Goal: Information Seeking & Learning: Learn about a topic

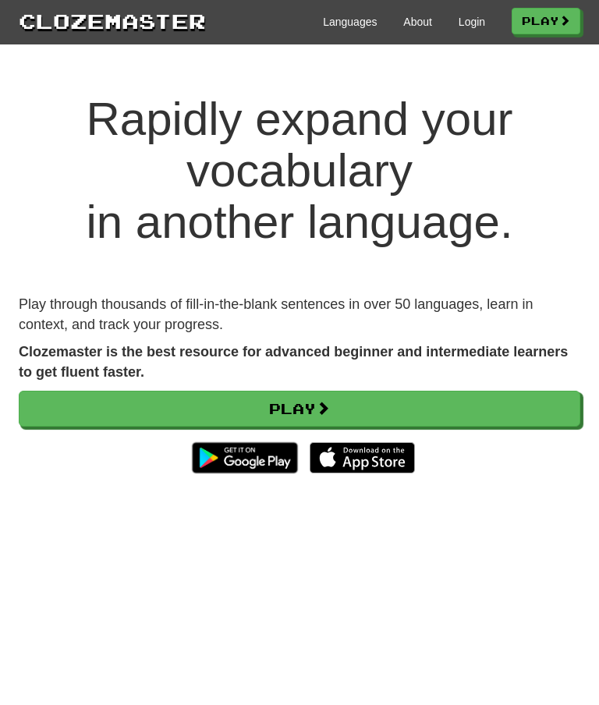
click at [327, 404] on span at bounding box center [323, 408] width 14 height 14
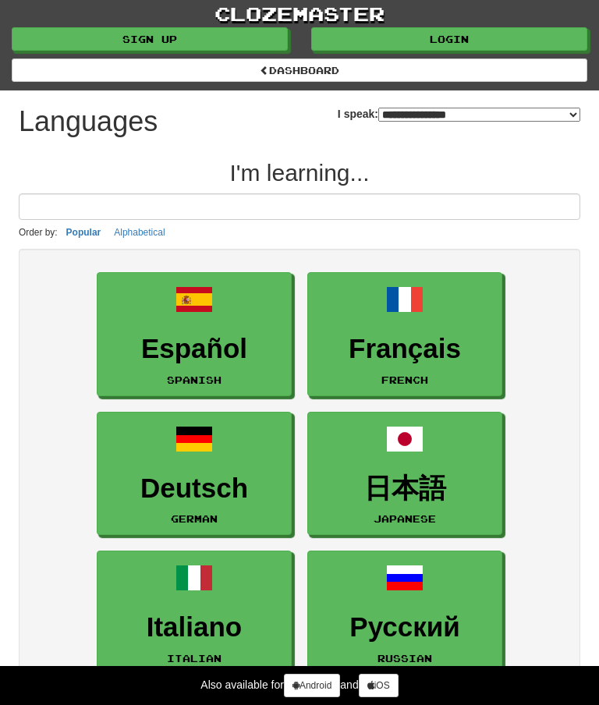
select select "*******"
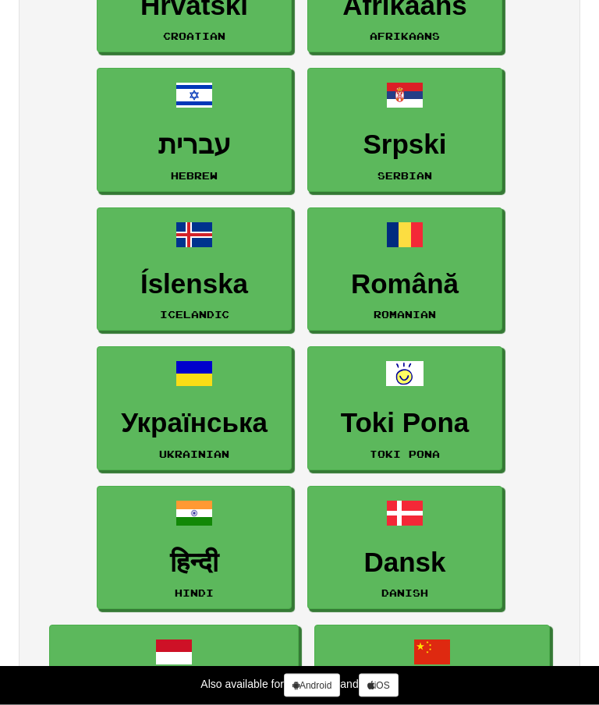
scroll to position [1881, 0]
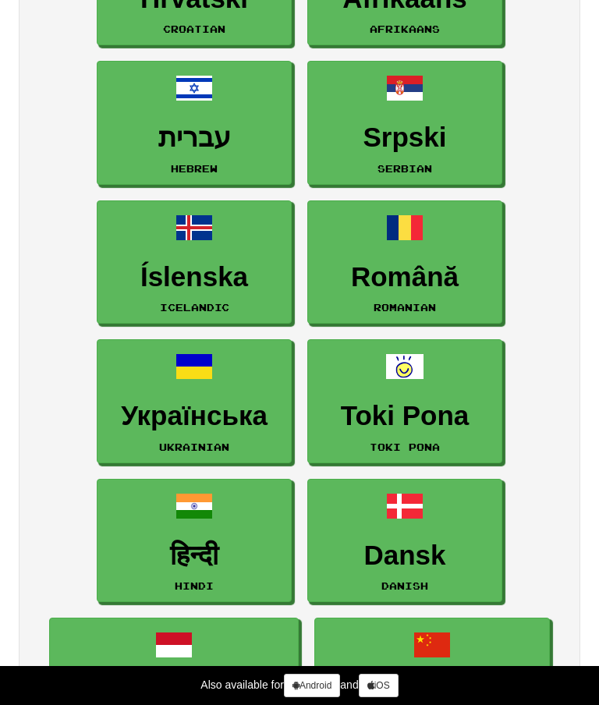
click at [397, 520] on link "Dansk Danish" at bounding box center [404, 541] width 195 height 124
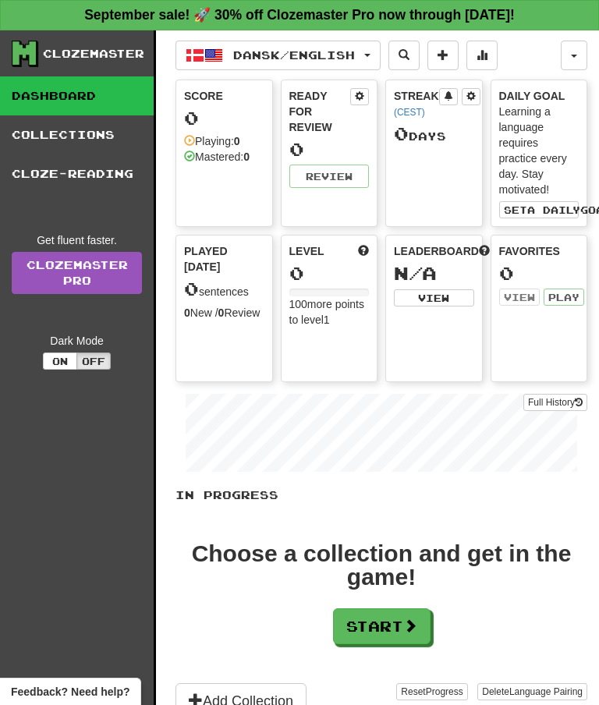
click at [390, 624] on button "Start" at bounding box center [381, 626] width 97 height 36
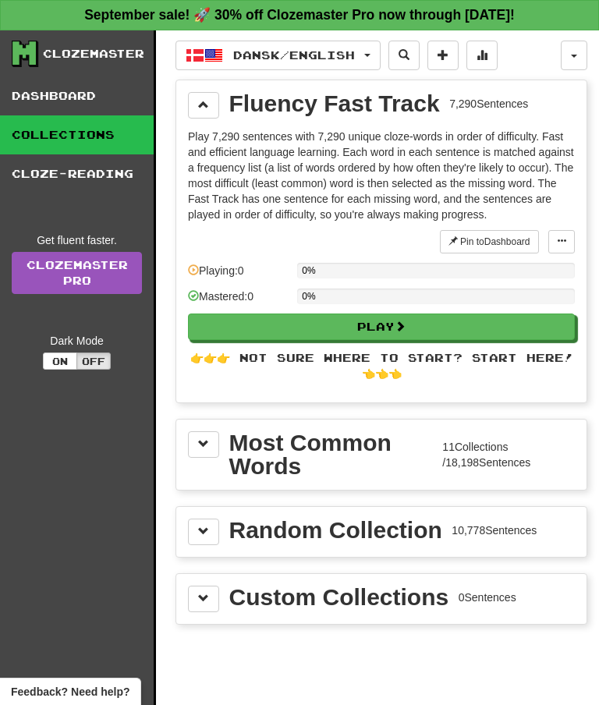
click at [285, 446] on div "Most Common Words" at bounding box center [330, 454] width 203 height 47
click at [206, 447] on span at bounding box center [203, 443] width 11 height 11
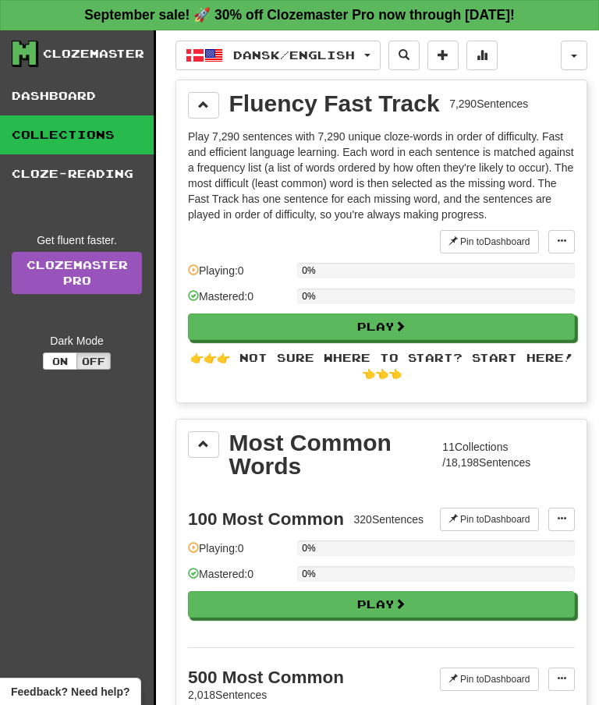
click at [401, 609] on span at bounding box center [399, 603] width 11 height 11
select select "**"
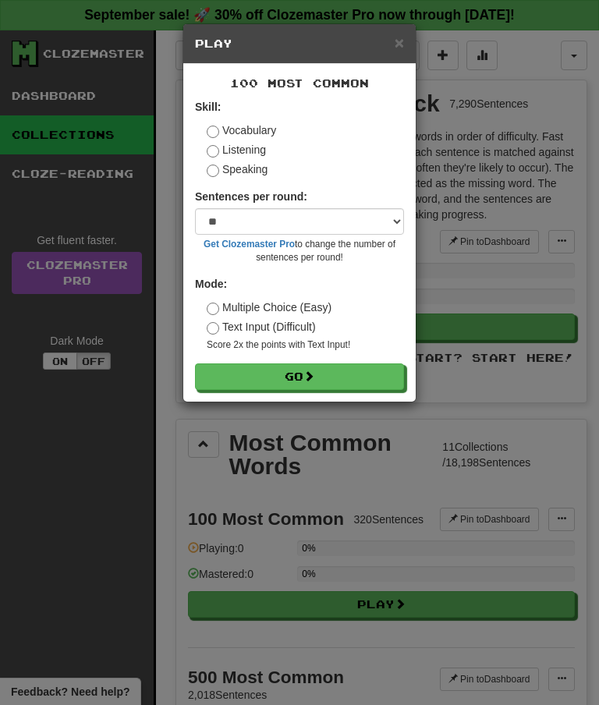
click at [345, 372] on button "Go" at bounding box center [299, 376] width 209 height 27
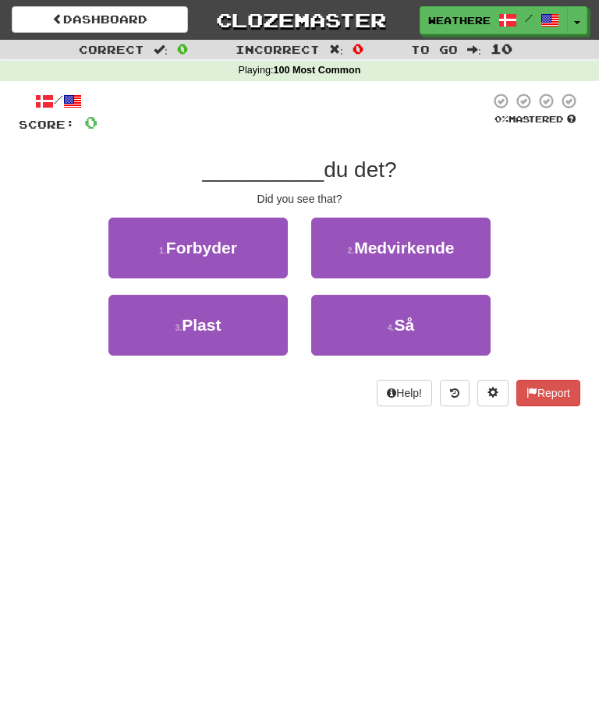
click at [410, 323] on span "Så" at bounding box center [404, 325] width 20 height 18
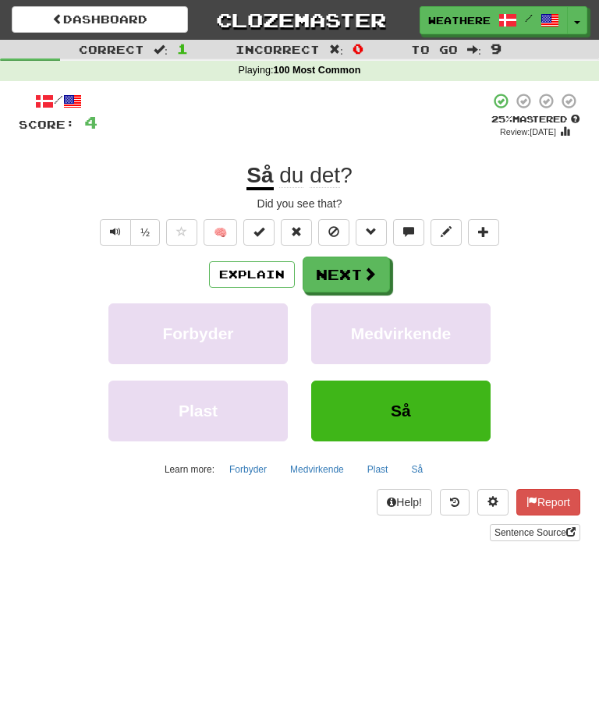
click at [357, 275] on button "Next" at bounding box center [345, 274] width 87 height 36
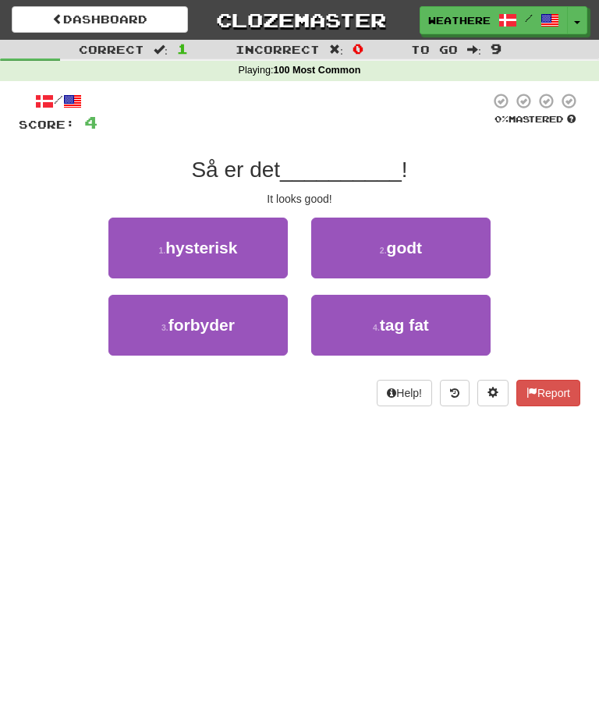
click at [398, 250] on span "godt" at bounding box center [404, 248] width 35 height 18
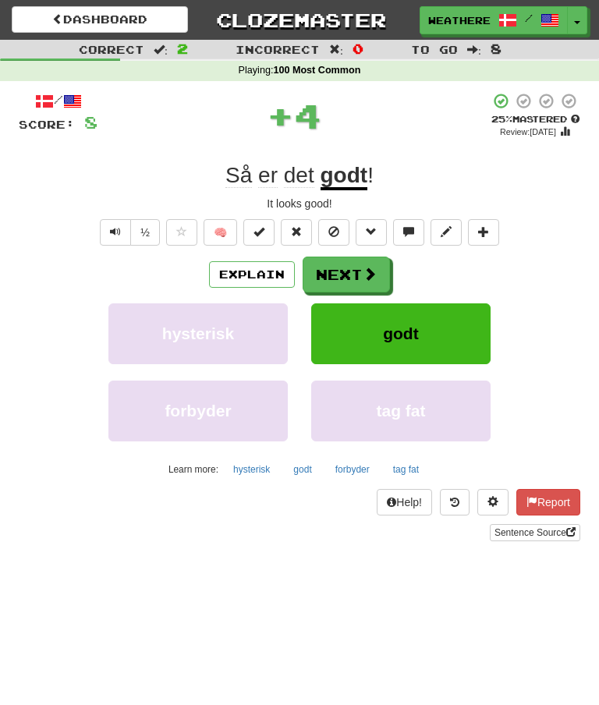
click at [360, 268] on button "Next" at bounding box center [345, 274] width 87 height 36
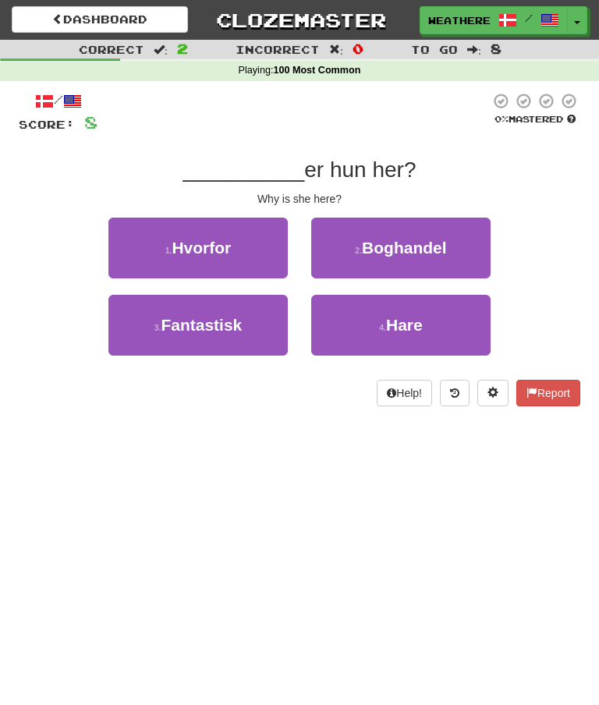
click at [183, 242] on span "Hvorfor" at bounding box center [201, 248] width 59 height 18
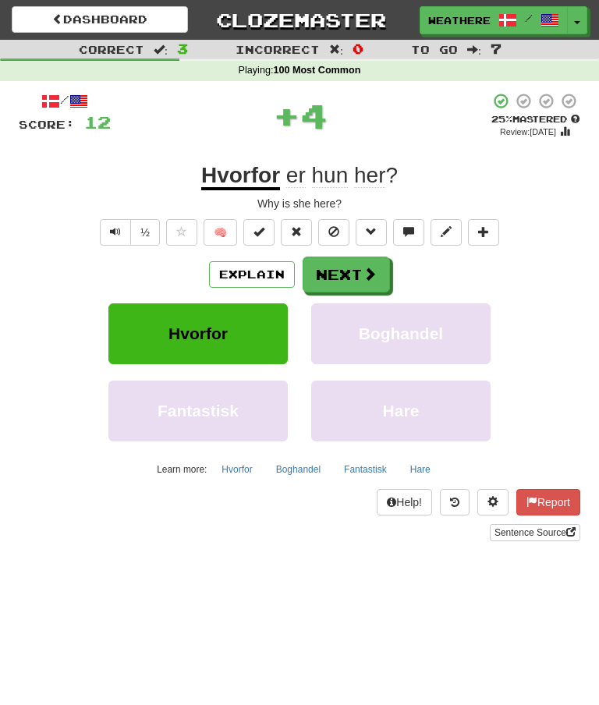
click at [355, 278] on button "Next" at bounding box center [345, 274] width 87 height 36
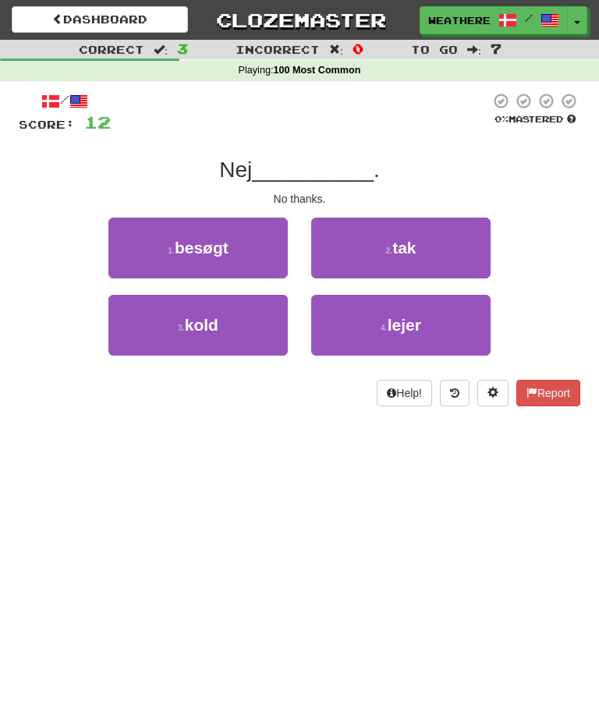
click at [443, 238] on button "2 . tak" at bounding box center [400, 248] width 179 height 61
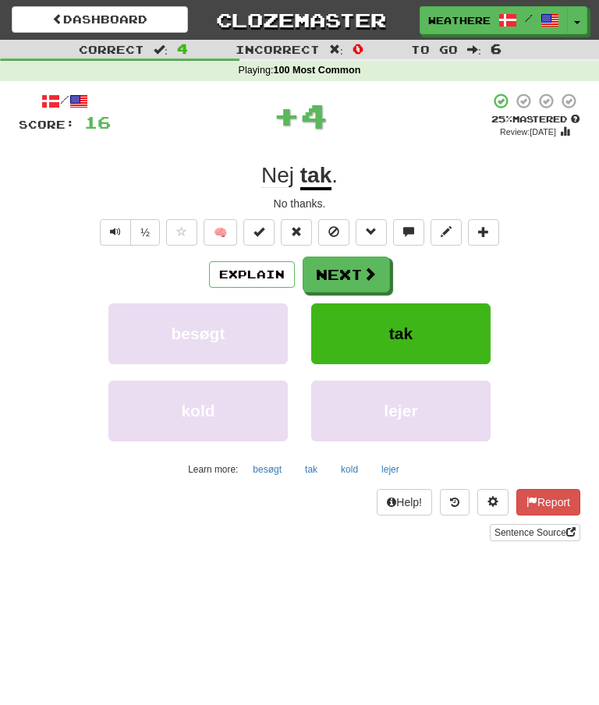
click at [352, 272] on button "Next" at bounding box center [345, 274] width 87 height 36
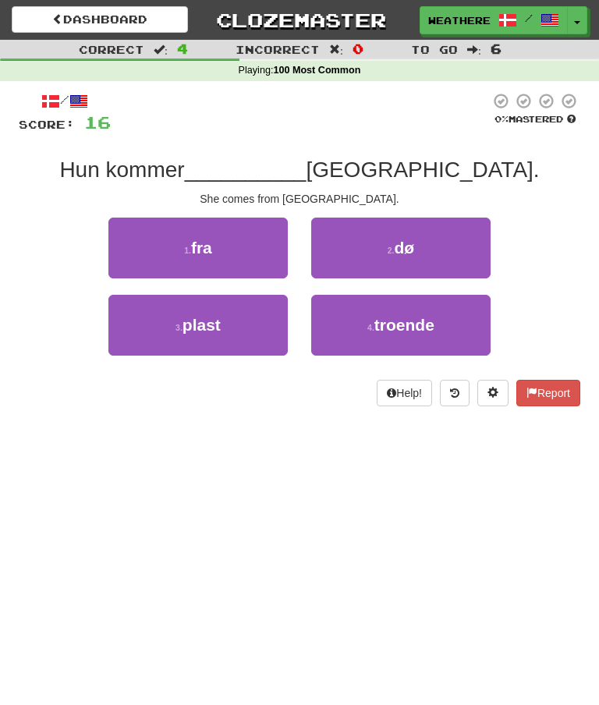
click at [225, 248] on button "1 . fra" at bounding box center [197, 248] width 179 height 61
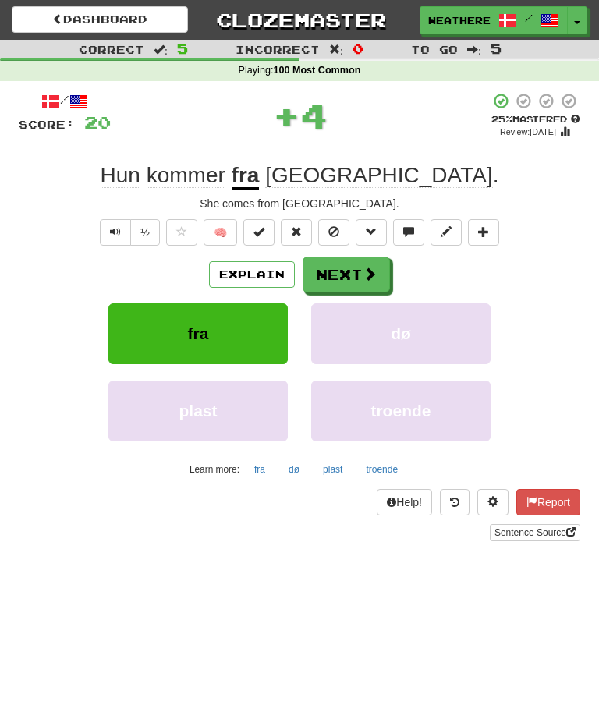
click at [344, 267] on button "Next" at bounding box center [345, 274] width 87 height 36
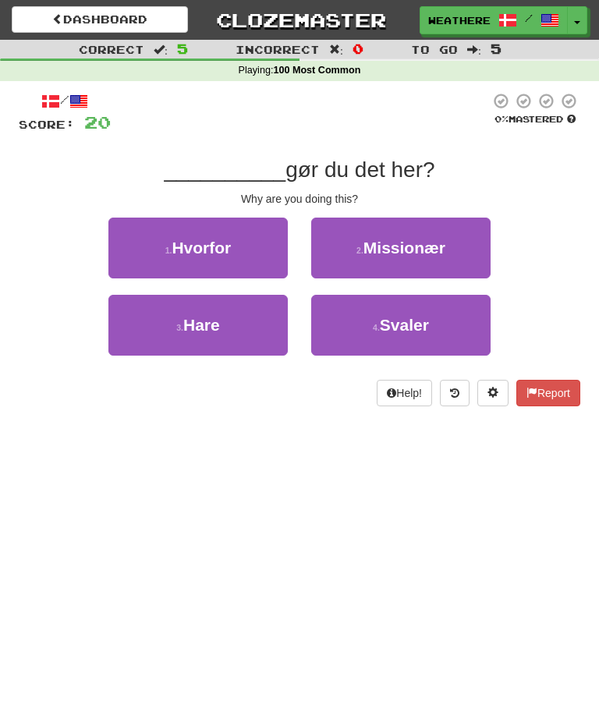
click at [204, 240] on span "Hvorfor" at bounding box center [201, 248] width 59 height 18
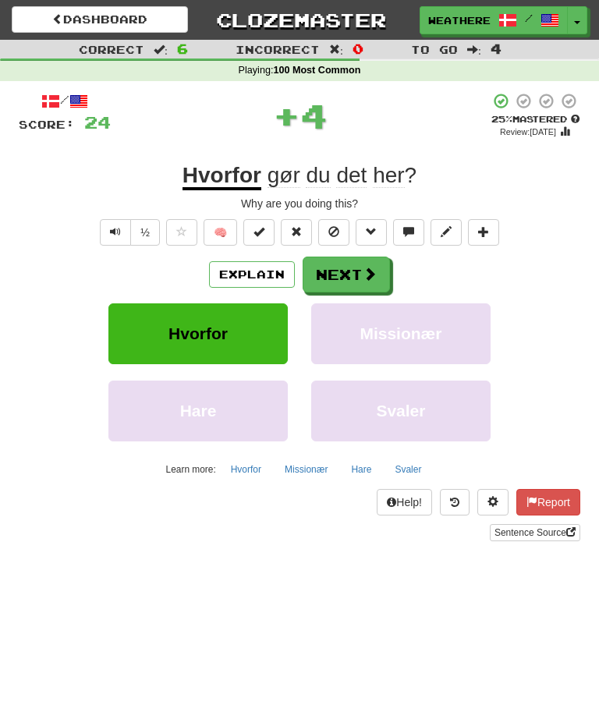
click at [338, 274] on button "Next" at bounding box center [345, 274] width 87 height 36
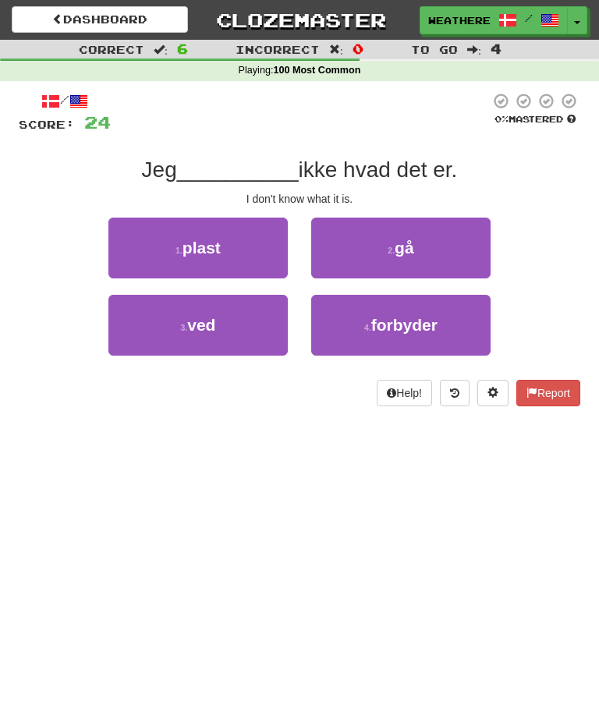
click at [200, 325] on span "ved" at bounding box center [201, 325] width 28 height 18
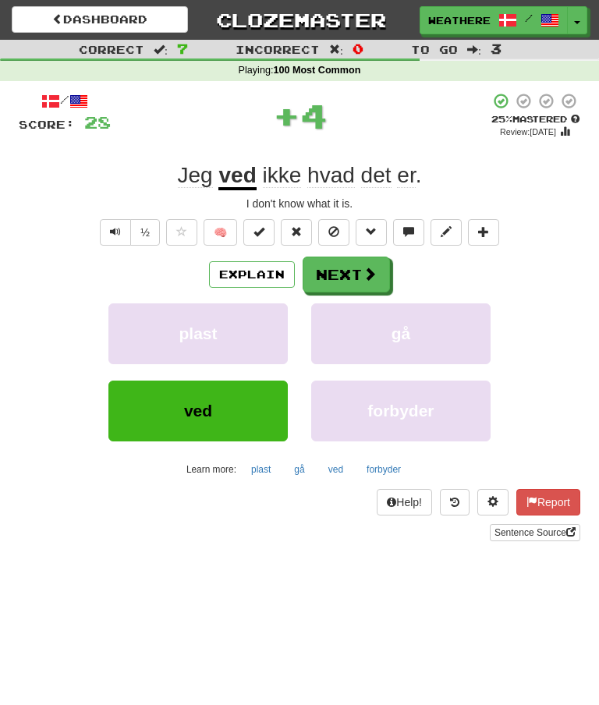
click at [349, 272] on button "Next" at bounding box center [345, 274] width 87 height 36
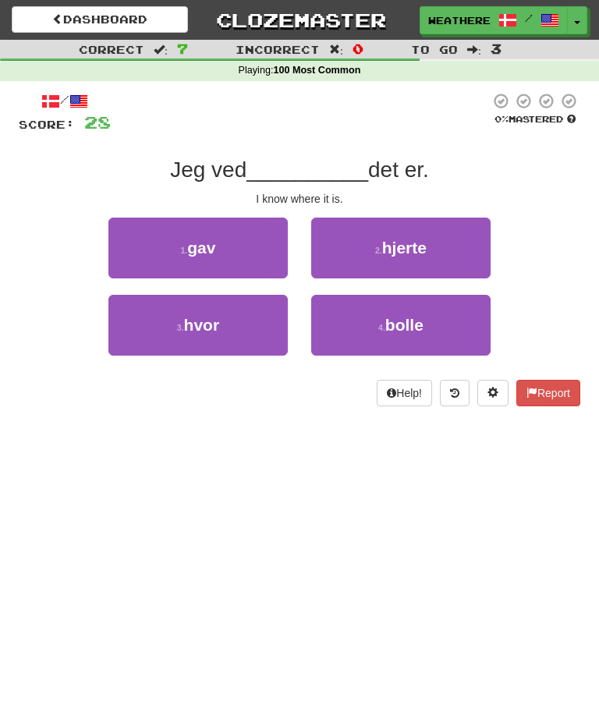
click at [210, 329] on span "hvor" at bounding box center [202, 325] width 36 height 18
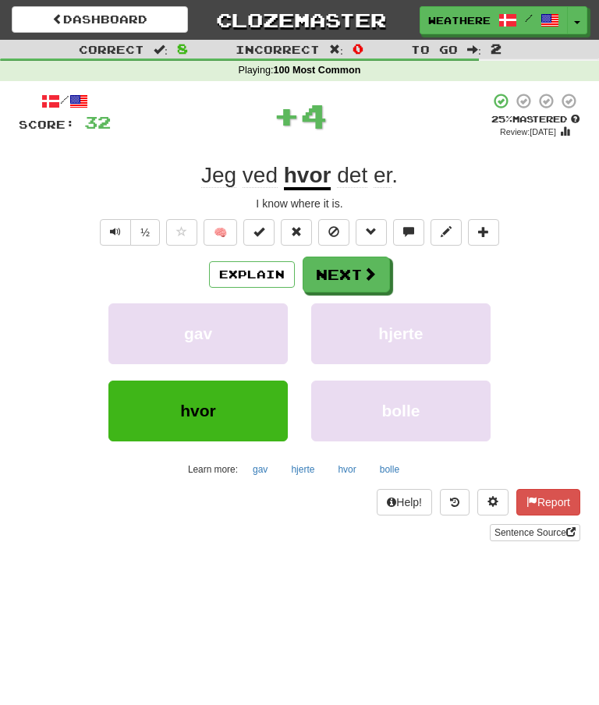
click at [350, 267] on button "Next" at bounding box center [345, 274] width 87 height 36
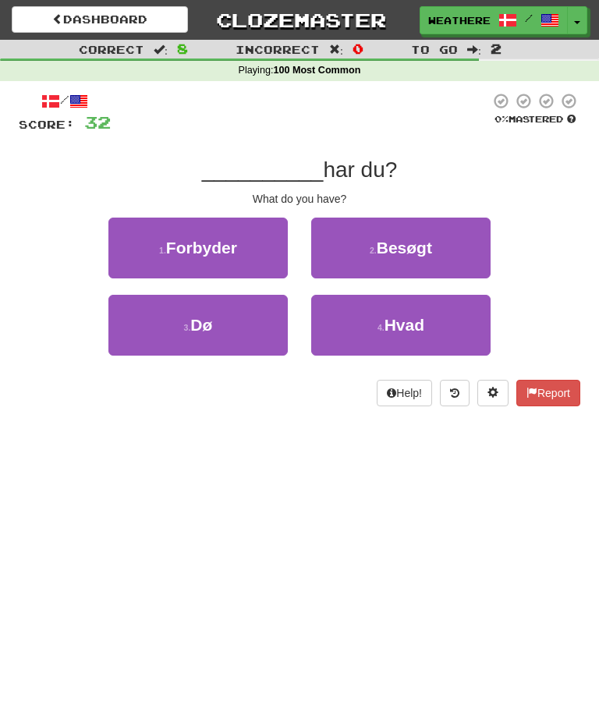
click at [421, 331] on span "Hvad" at bounding box center [404, 325] width 40 height 18
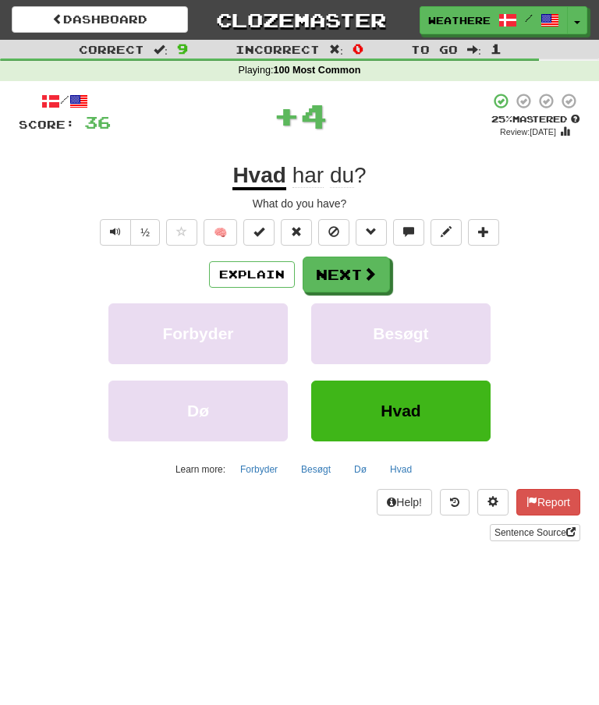
click at [355, 270] on button "Next" at bounding box center [345, 274] width 87 height 36
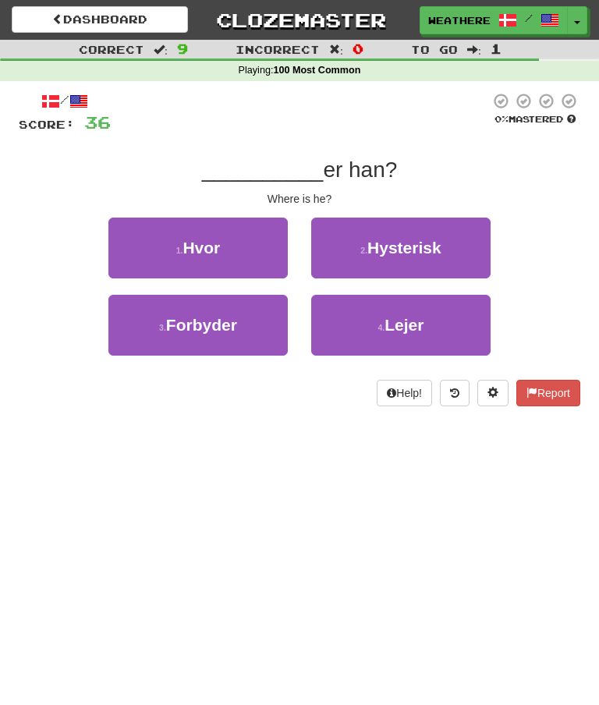
click at [224, 249] on button "1 . Hvor" at bounding box center [197, 248] width 179 height 61
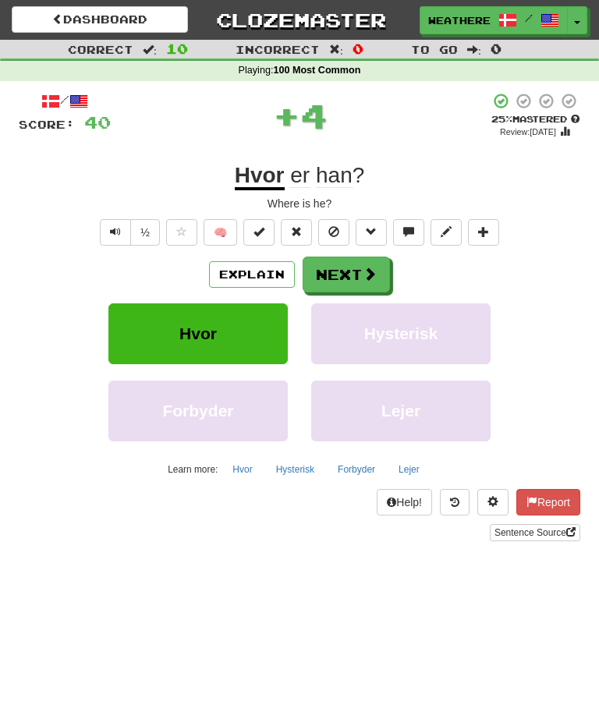
click at [357, 268] on button "Next" at bounding box center [345, 274] width 87 height 36
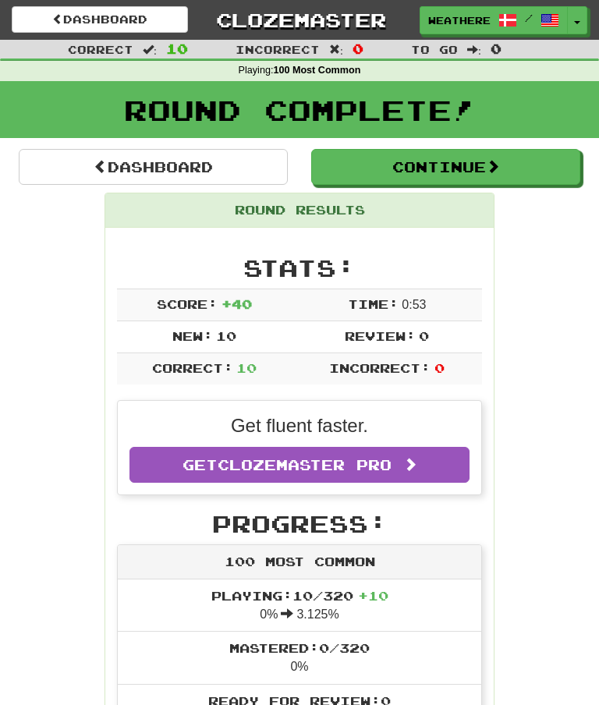
click at [341, 457] on span "Clozemaster Pro" at bounding box center [305, 464] width 174 height 17
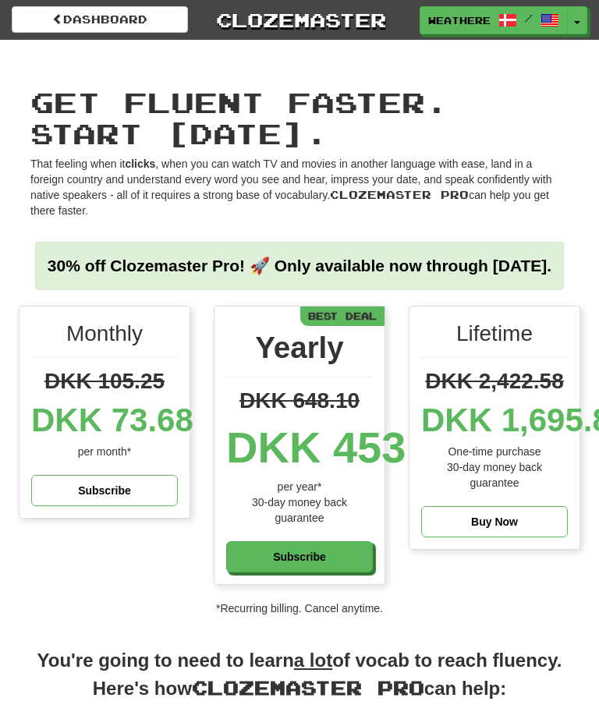
click at [126, 21] on link "Dashboard" at bounding box center [100, 19] width 176 height 27
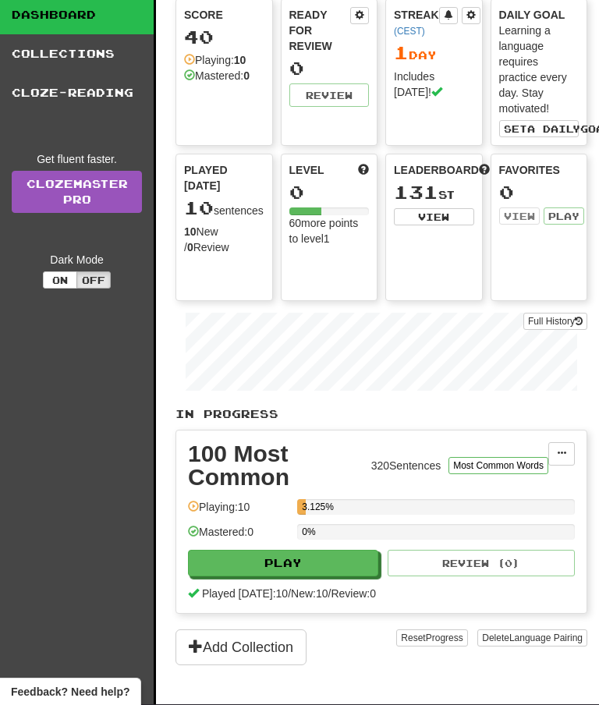
scroll to position [104, 0]
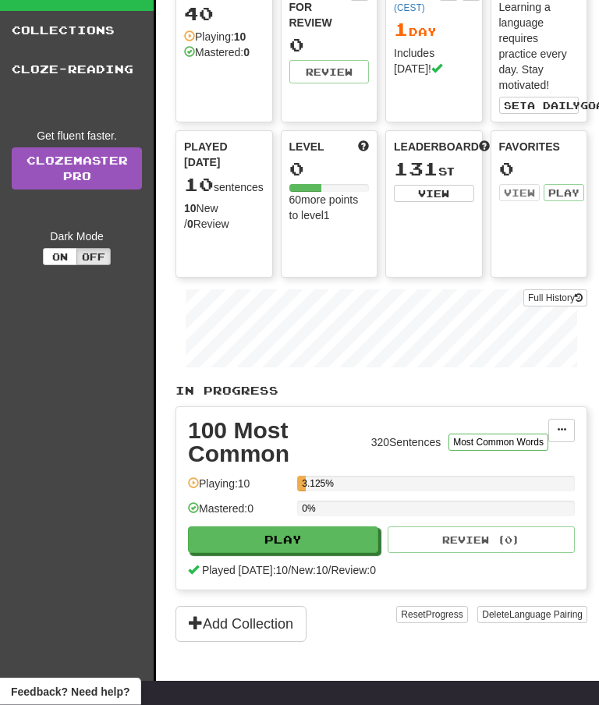
click at [264, 624] on button "Add Collection" at bounding box center [240, 625] width 131 height 36
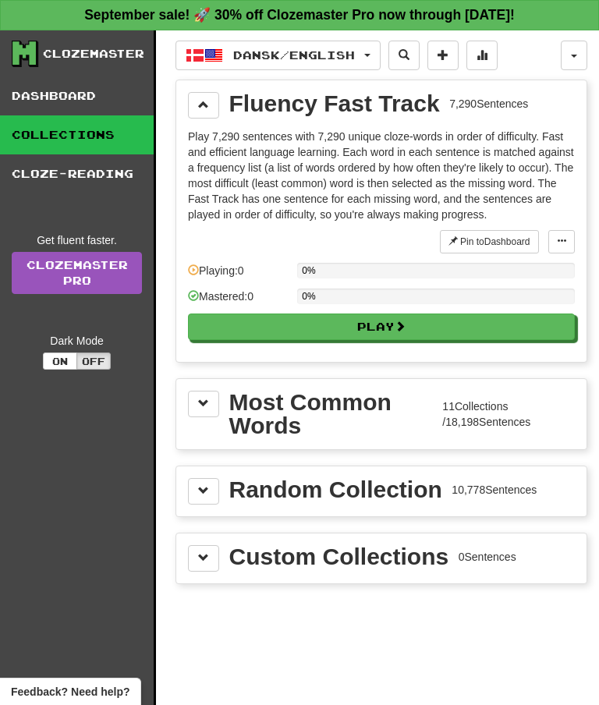
click at [202, 408] on span at bounding box center [203, 403] width 11 height 11
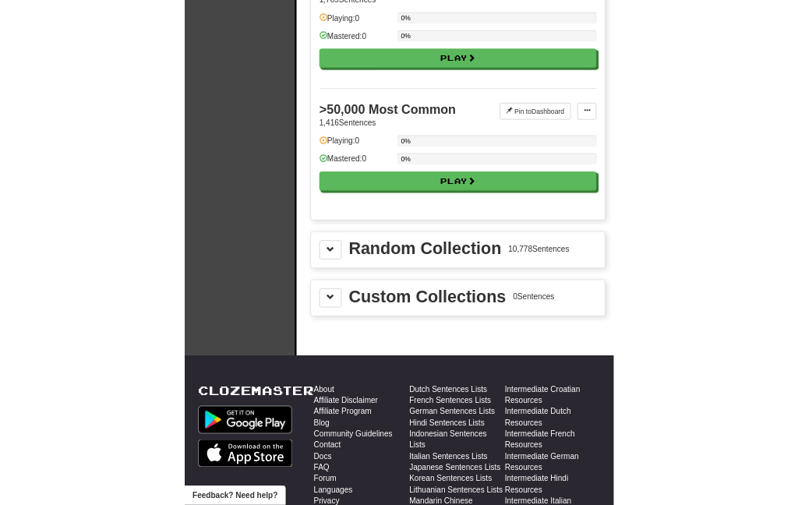
scroll to position [2054, 0]
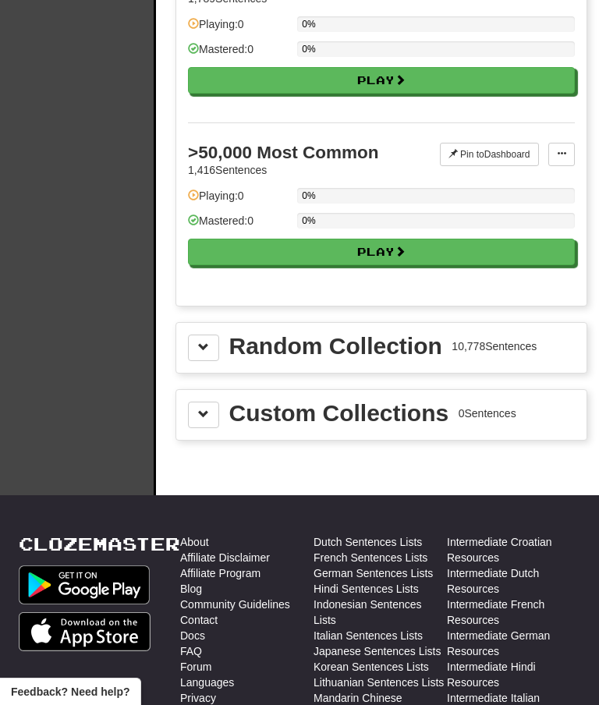
click at [77, 644] on img at bounding box center [85, 631] width 132 height 39
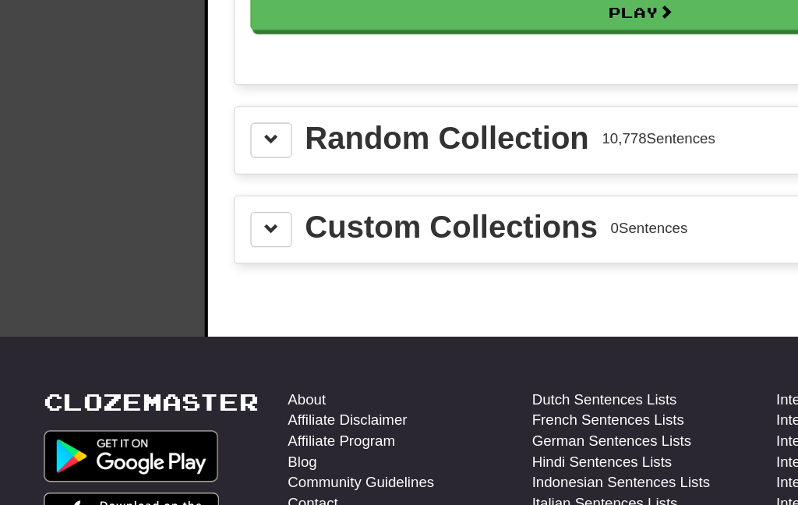
scroll to position [2117, 0]
